Goal: Complete application form

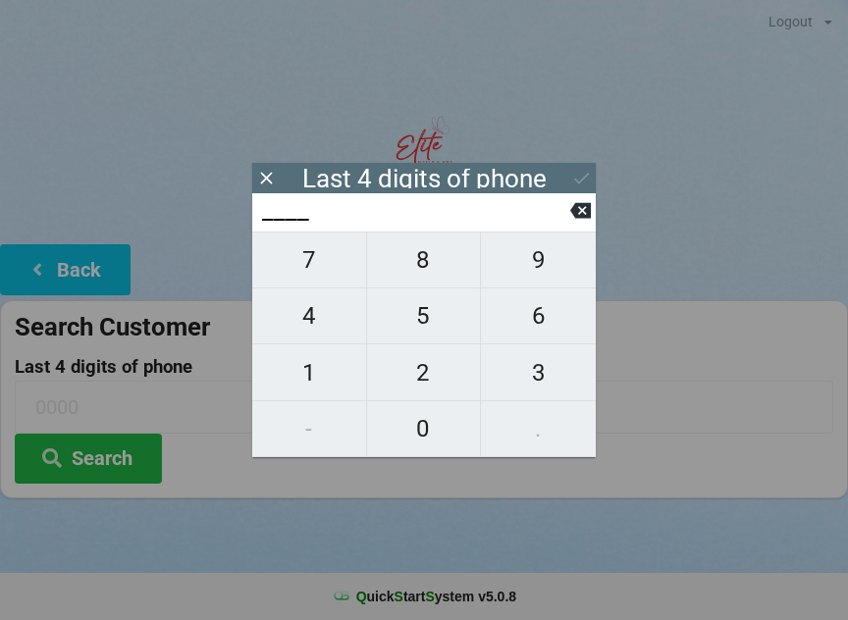
click at [424, 379] on span "2" at bounding box center [424, 372] width 114 height 41
type input "2___"
click at [316, 383] on span "1" at bounding box center [309, 372] width 114 height 41
type input "21__"
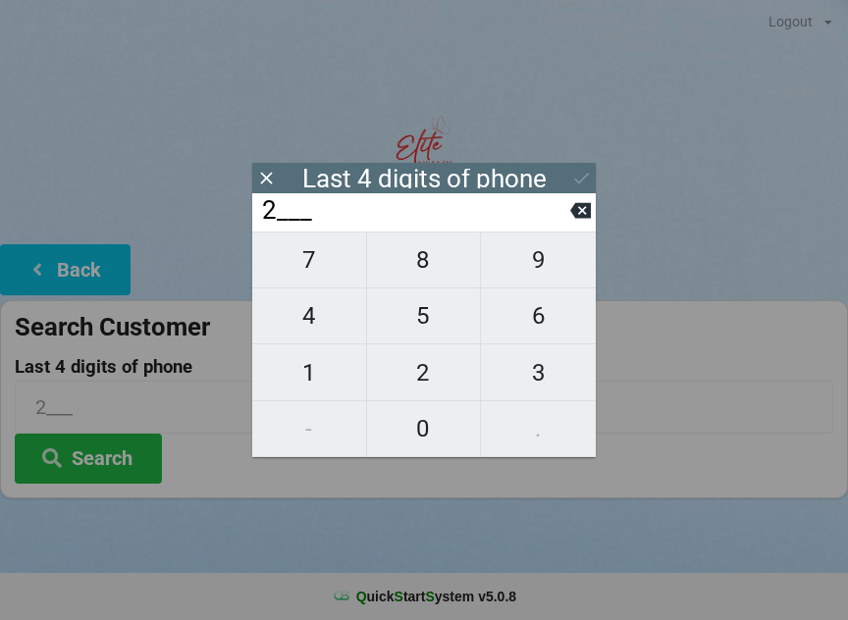
type input "21__"
click at [319, 375] on span "1" at bounding box center [309, 372] width 114 height 41
type input "211_"
click at [321, 375] on span "1" at bounding box center [309, 372] width 114 height 41
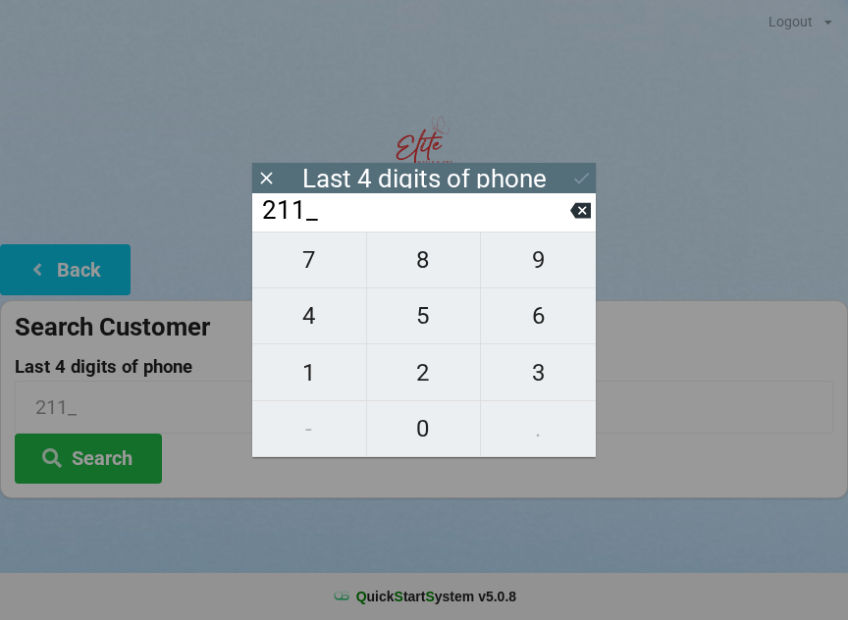
type input "2111"
